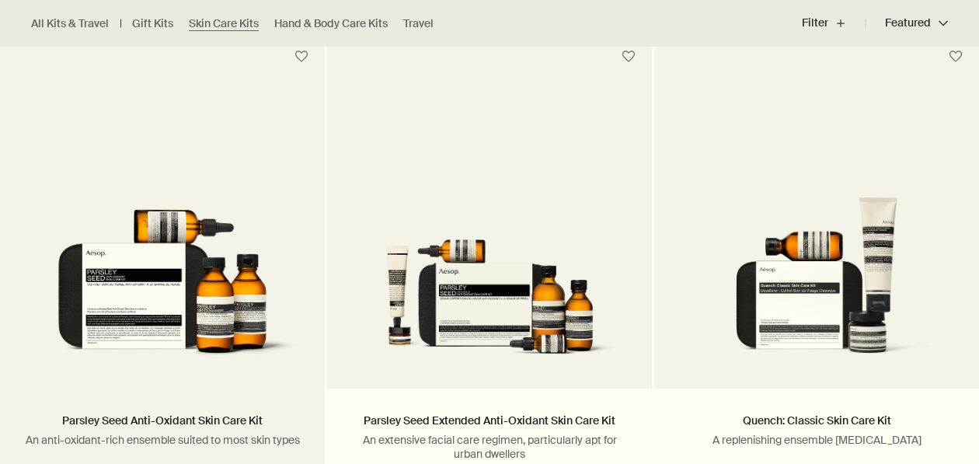
scroll to position [493, 0]
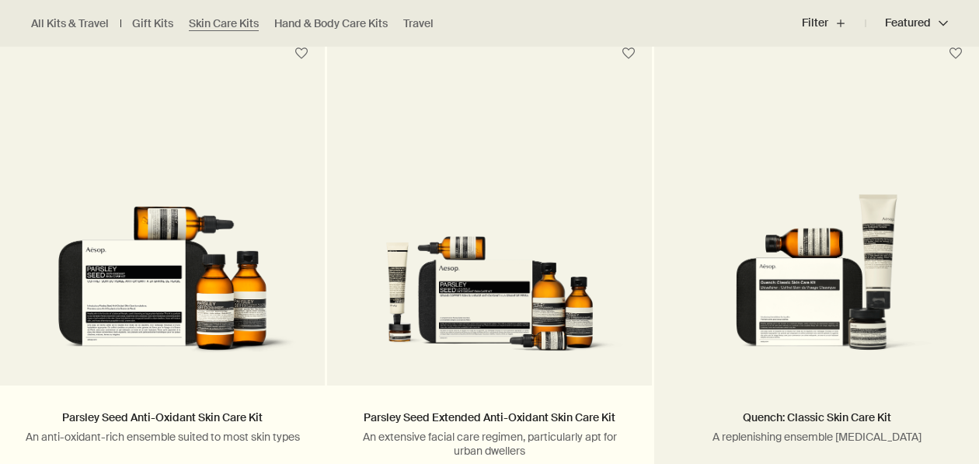
click at [803, 290] on img at bounding box center [817, 277] width 278 height 169
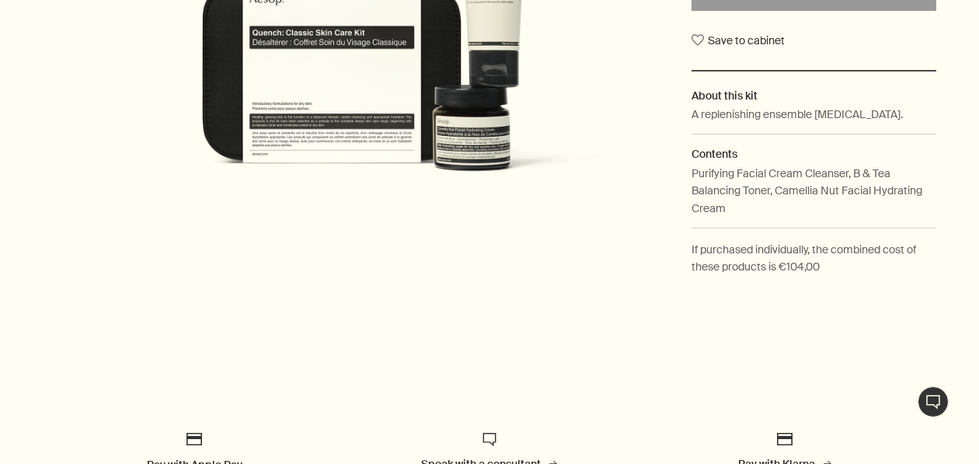
scroll to position [472, 0]
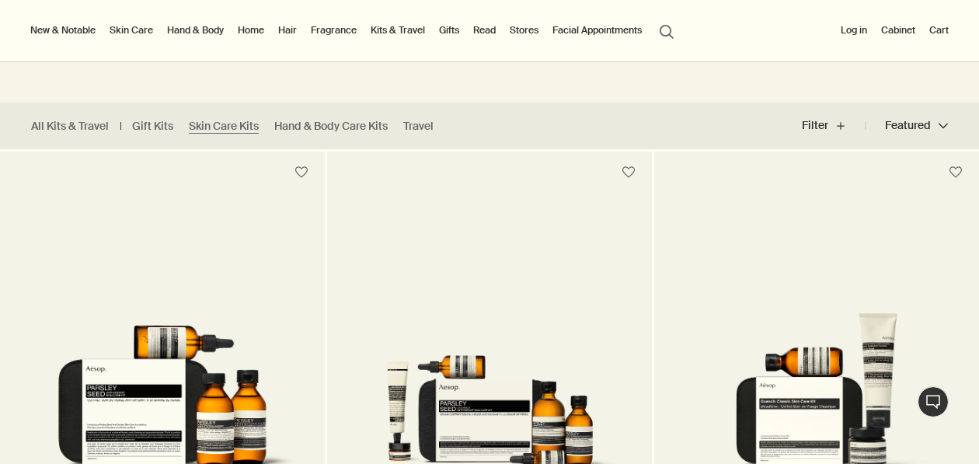
scroll to position [342, 0]
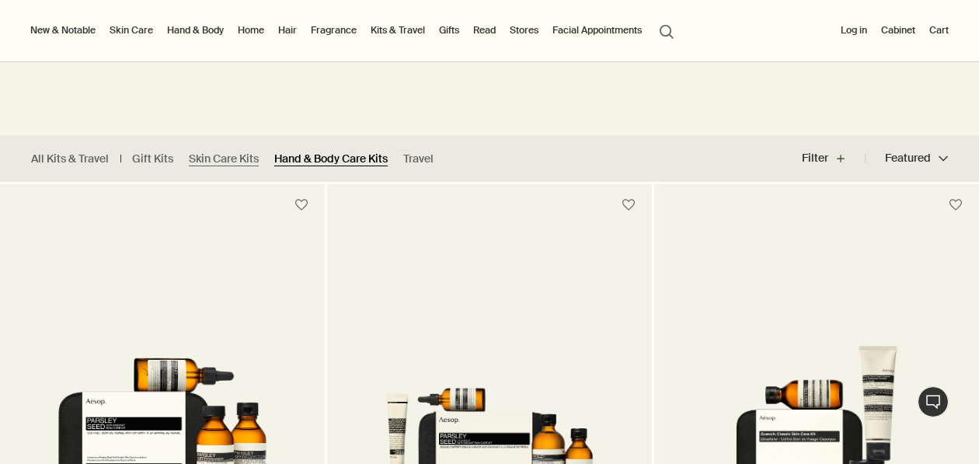
click at [328, 163] on link "Hand & Body Care Kits" at bounding box center [330, 159] width 113 height 15
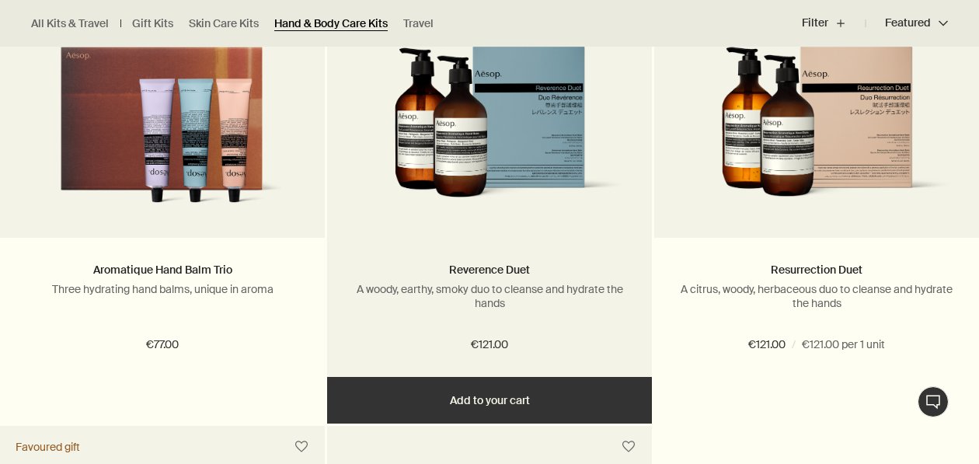
scroll to position [646, 0]
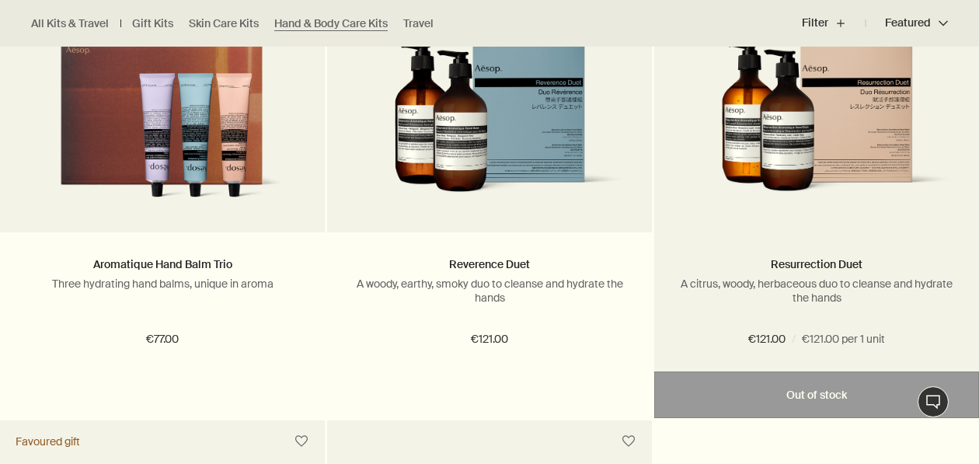
click at [739, 124] on img at bounding box center [817, 124] width 278 height 169
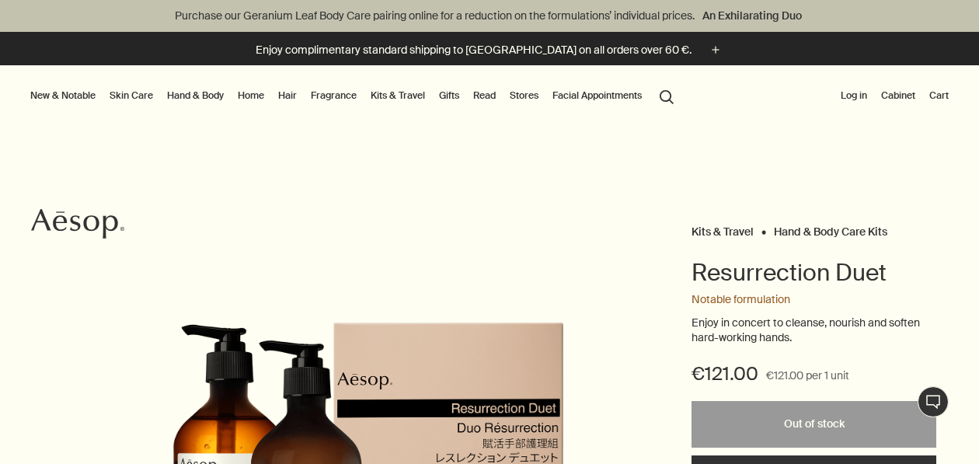
click at [66, 96] on button "New & Notable" at bounding box center [62, 95] width 71 height 19
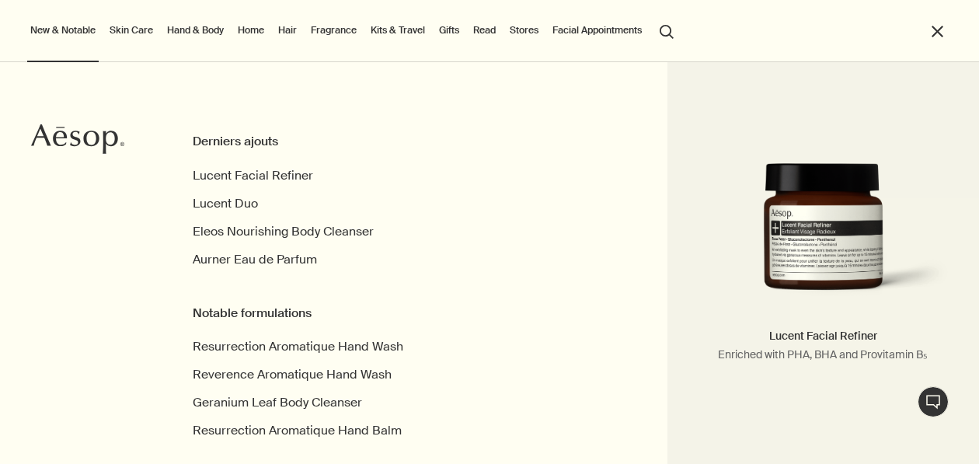
scroll to position [12, 0]
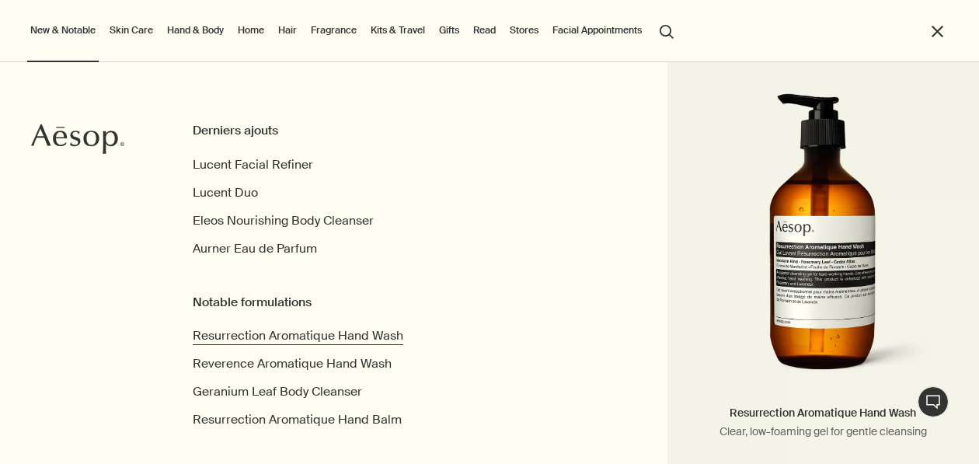
click at [294, 340] on span "Resurrection Aromatique Hand Wash" at bounding box center [298, 335] width 211 height 16
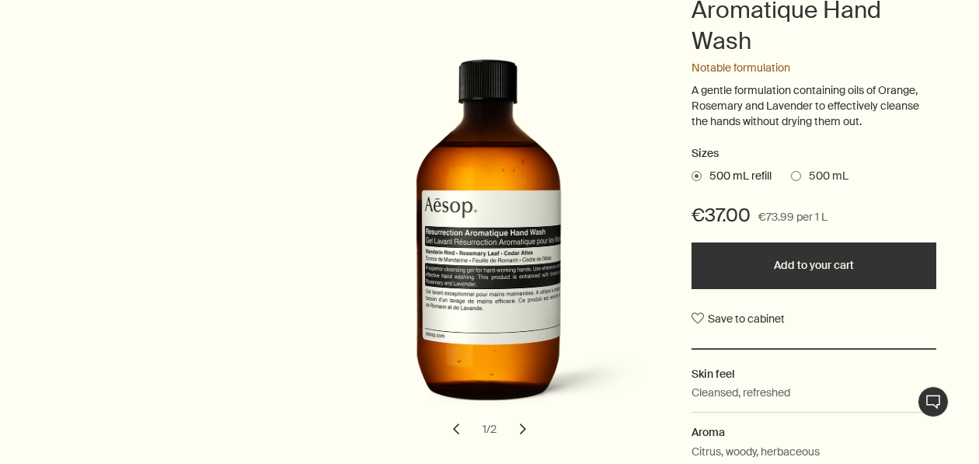
scroll to position [303, 0]
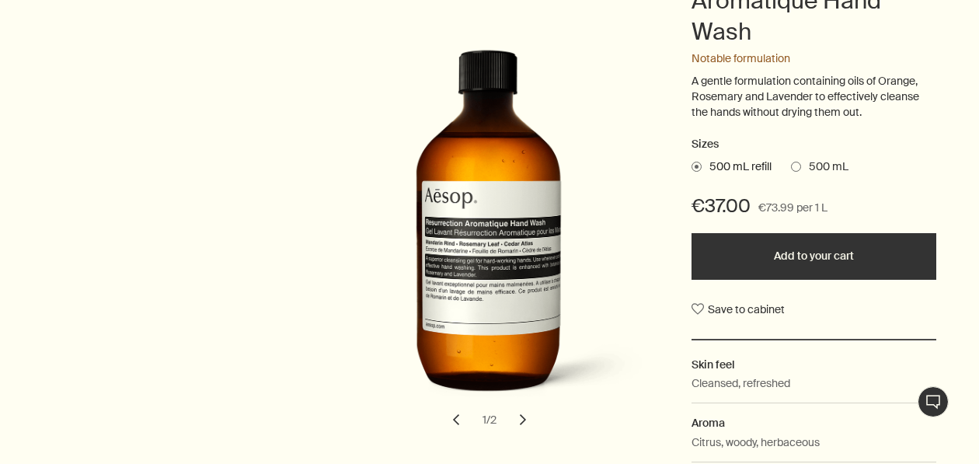
click at [822, 168] on span "500 mL" at bounding box center [824, 167] width 47 height 16
click at [791, 168] on input "500 mL" at bounding box center [791, 164] width 0 height 10
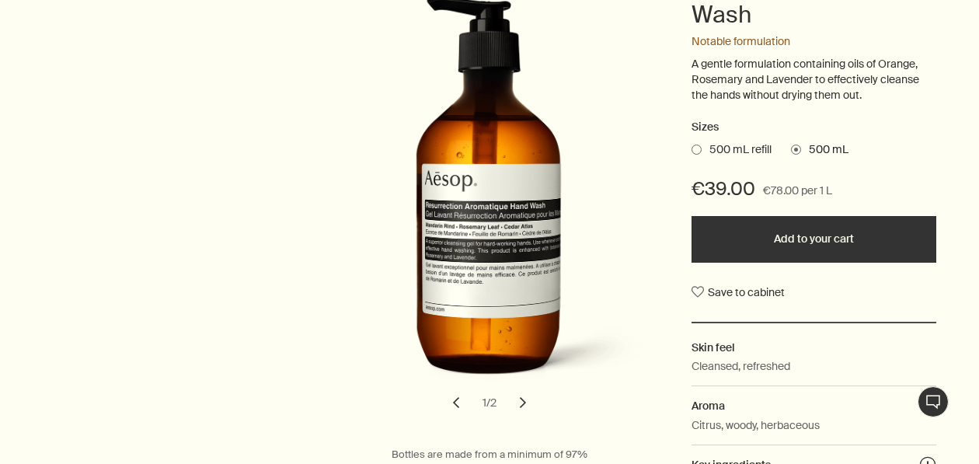
scroll to position [329, 0]
